Goal: Information Seeking & Learning: Check status

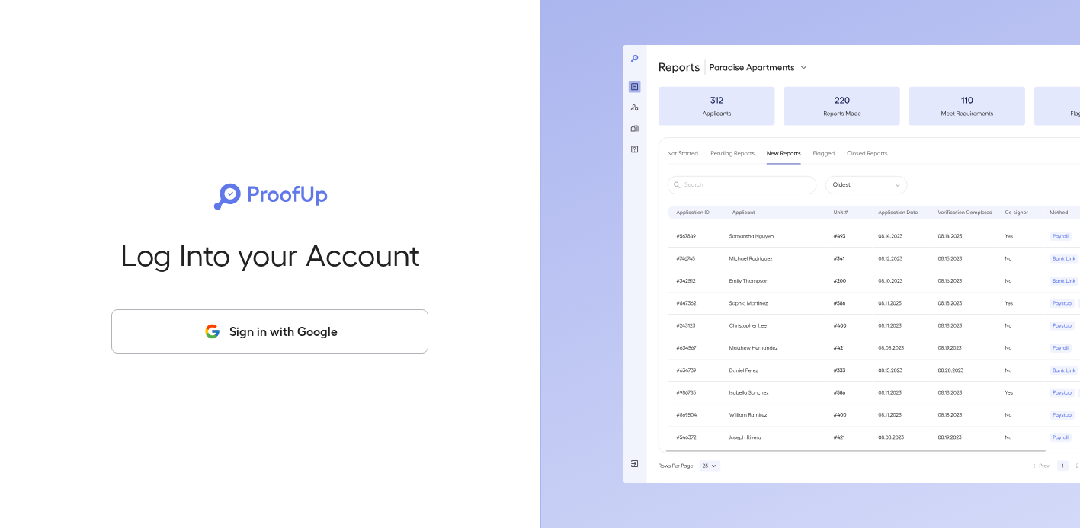
click at [322, 315] on button "Sign in with Google" at bounding box center [269, 331] width 317 height 44
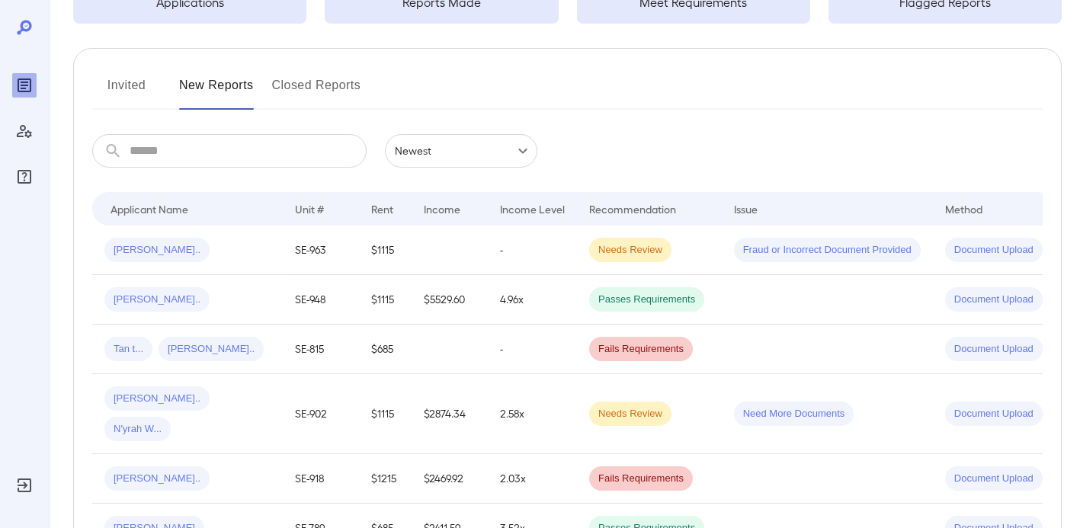
scroll to position [146, 0]
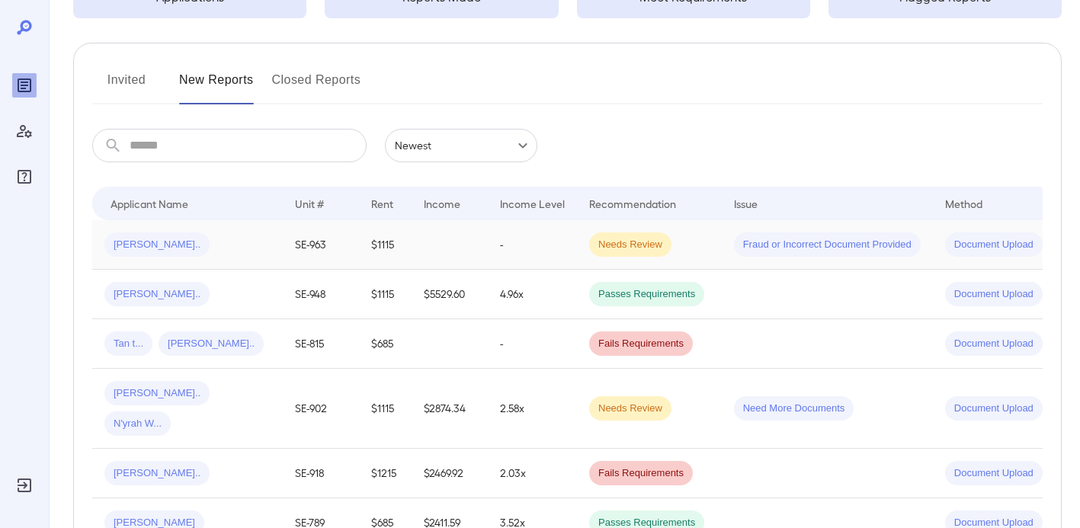
click at [139, 243] on span "[PERSON_NAME].." at bounding box center [156, 245] width 105 height 14
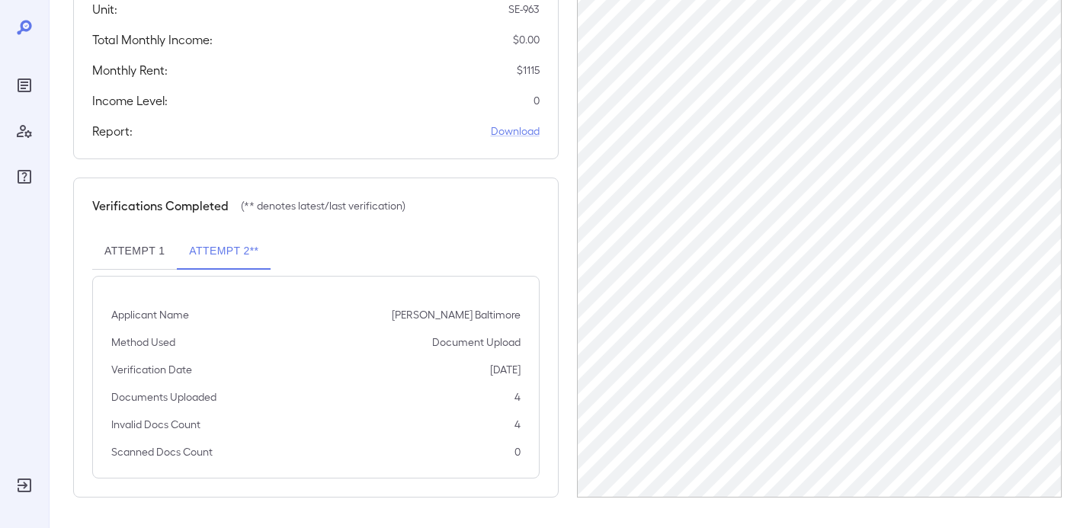
scroll to position [223, 0]
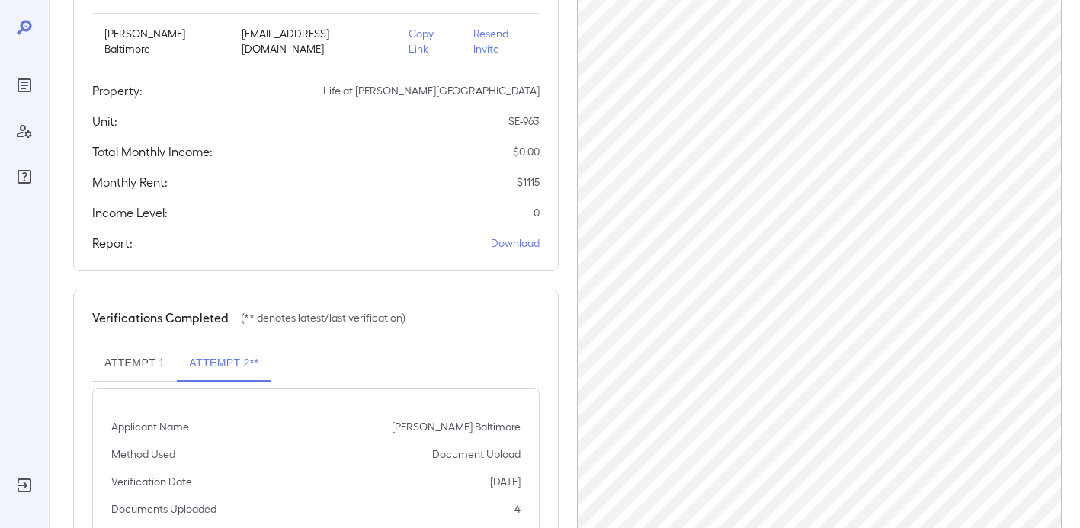
click at [116, 369] on button "Attempt 1" at bounding box center [134, 363] width 85 height 37
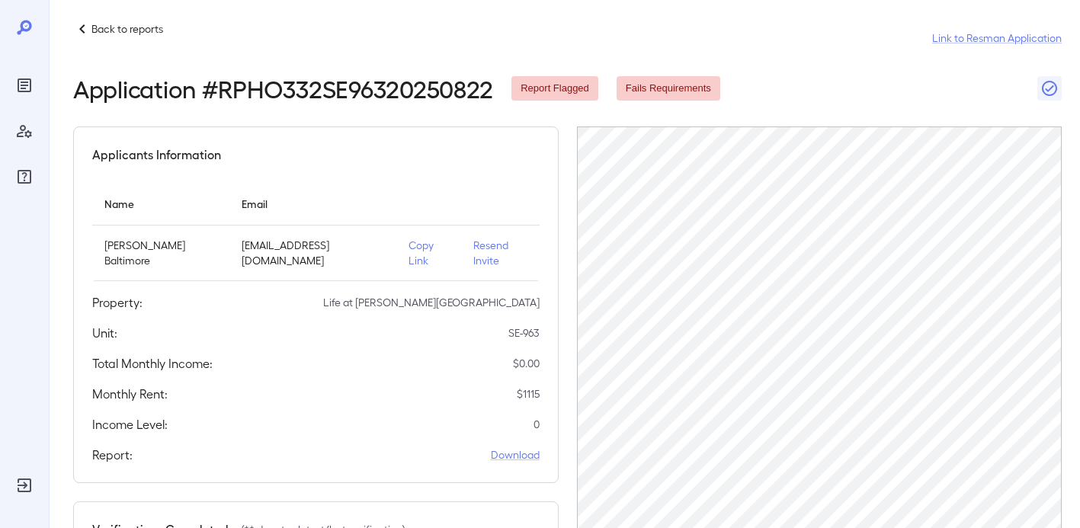
scroll to position [0, 0]
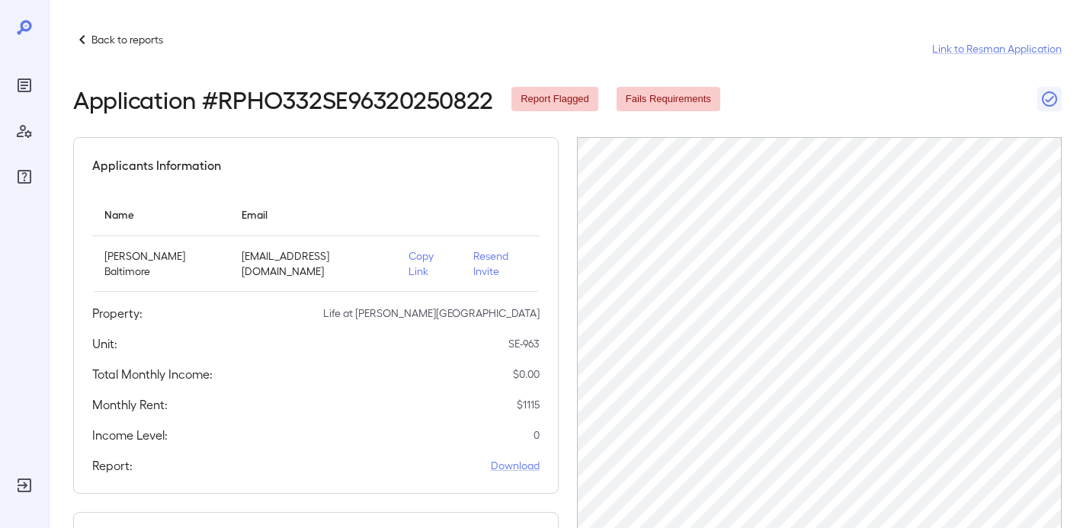
click at [96, 34] on p "Back to reports" at bounding box center [127, 39] width 72 height 15
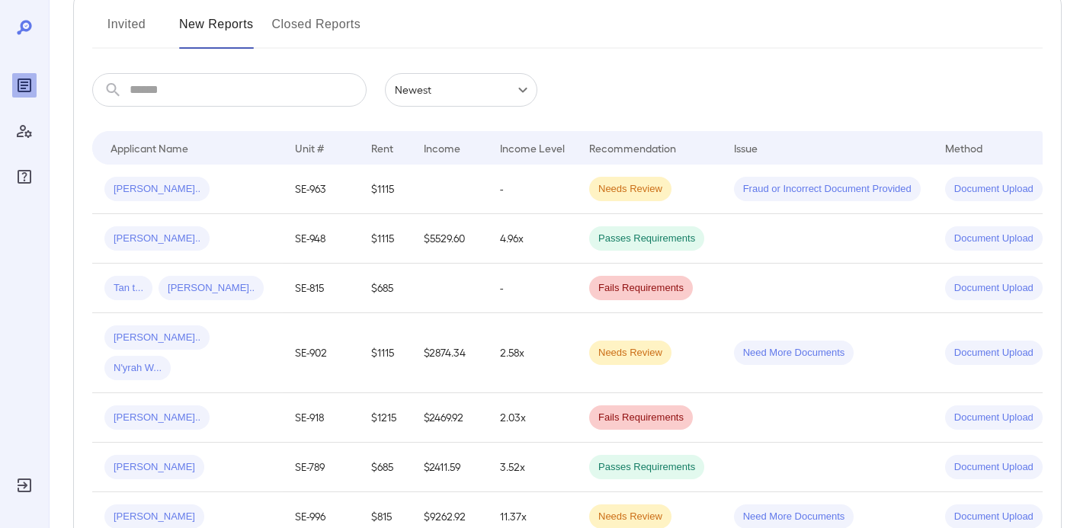
scroll to position [218, 0]
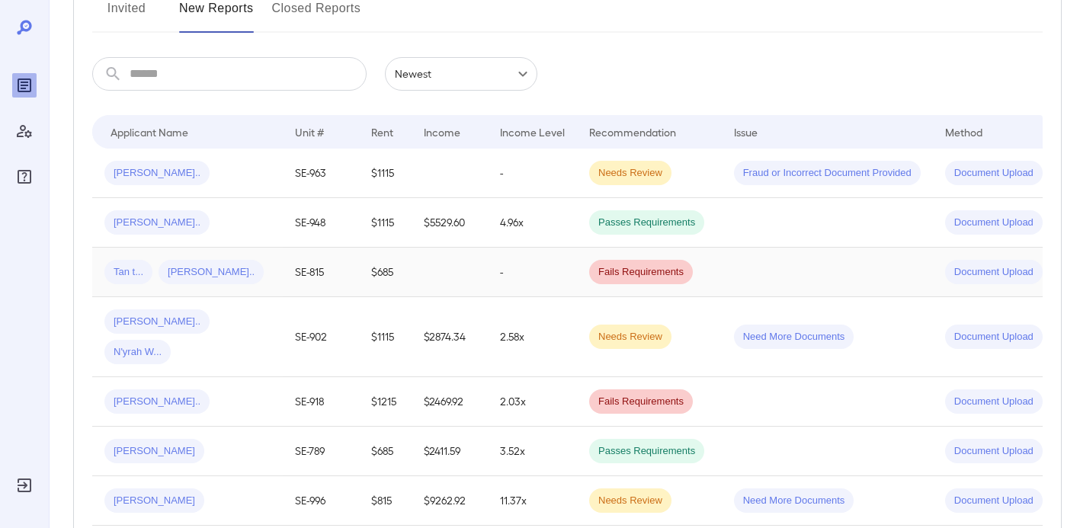
click at [360, 274] on td "$685" at bounding box center [385, 273] width 53 height 50
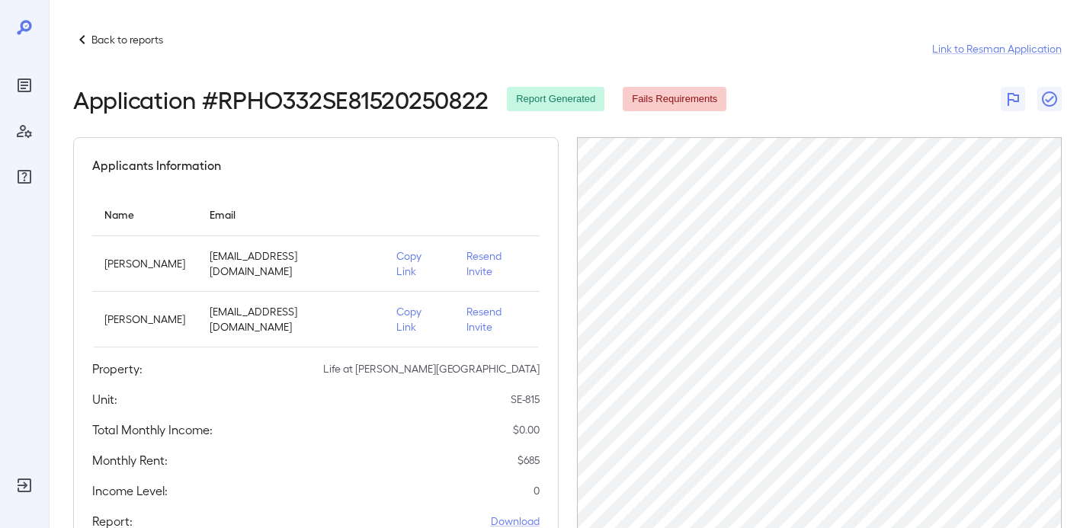
click at [98, 37] on p "Back to reports" at bounding box center [127, 39] width 72 height 15
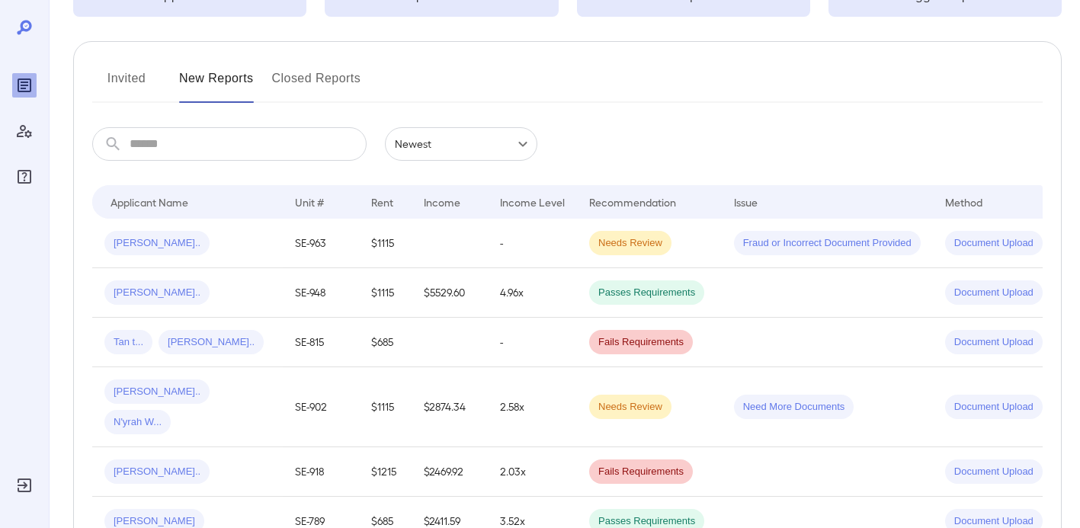
scroll to position [150, 0]
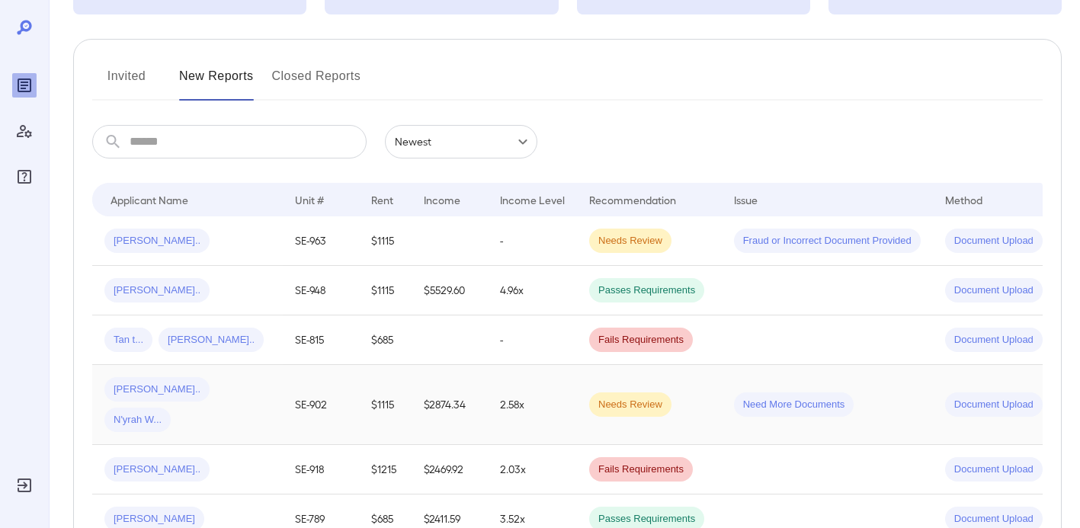
click at [323, 381] on td "SE-902" at bounding box center [321, 405] width 76 height 80
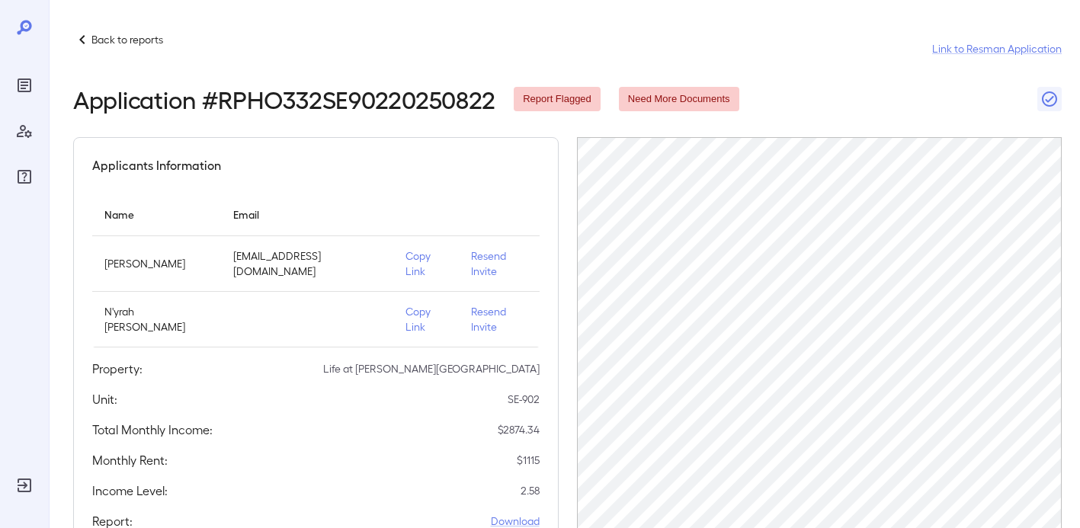
click at [112, 43] on p "Back to reports" at bounding box center [127, 39] width 72 height 15
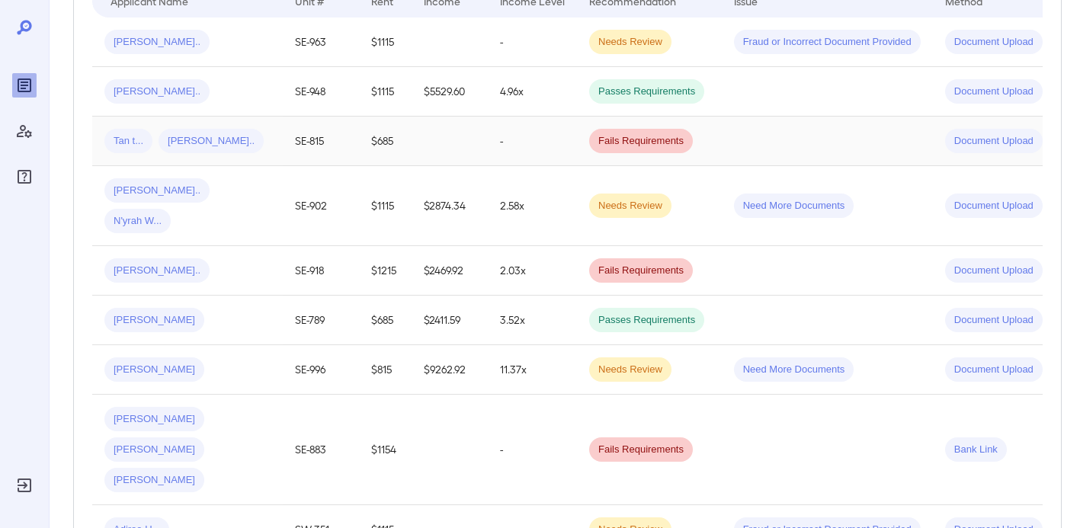
scroll to position [356, 0]
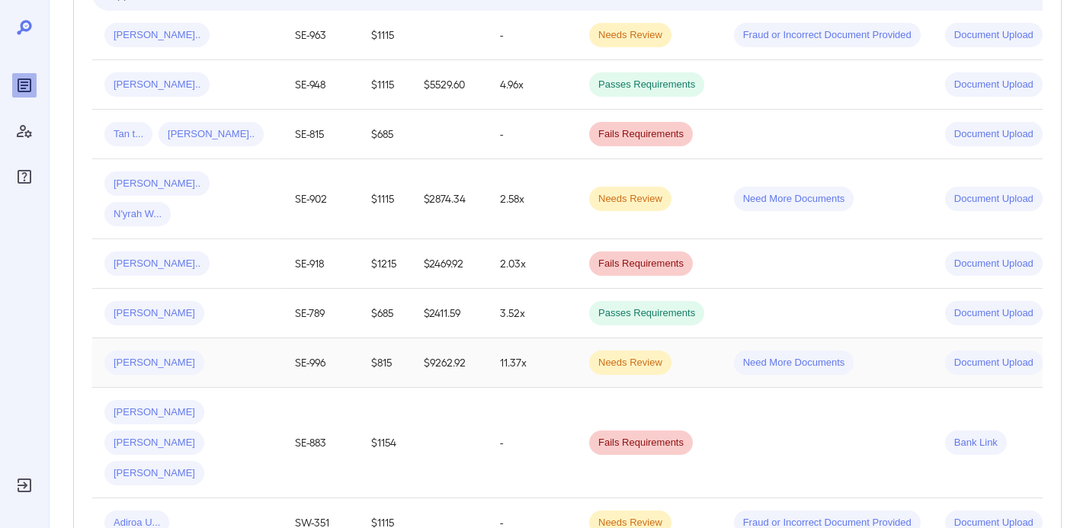
click at [365, 338] on td "$815" at bounding box center [385, 363] width 53 height 50
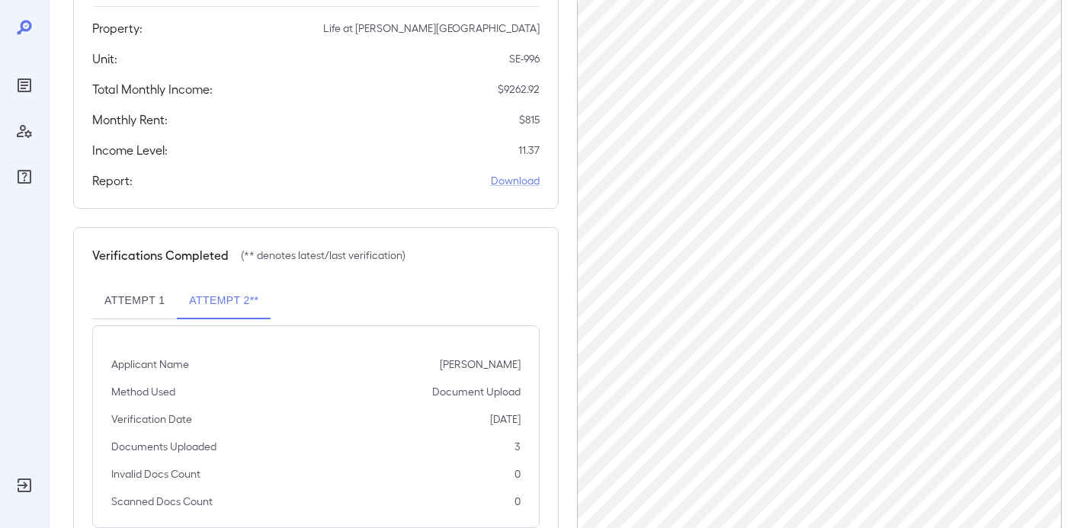
scroll to position [335, 0]
